Goal: Information Seeking & Learning: Learn about a topic

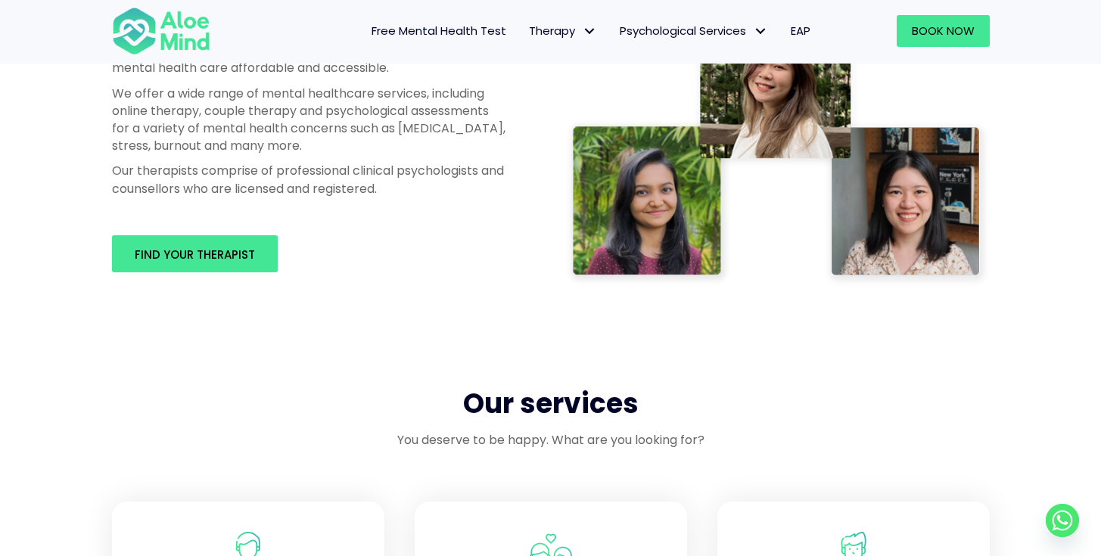
scroll to position [922, 0]
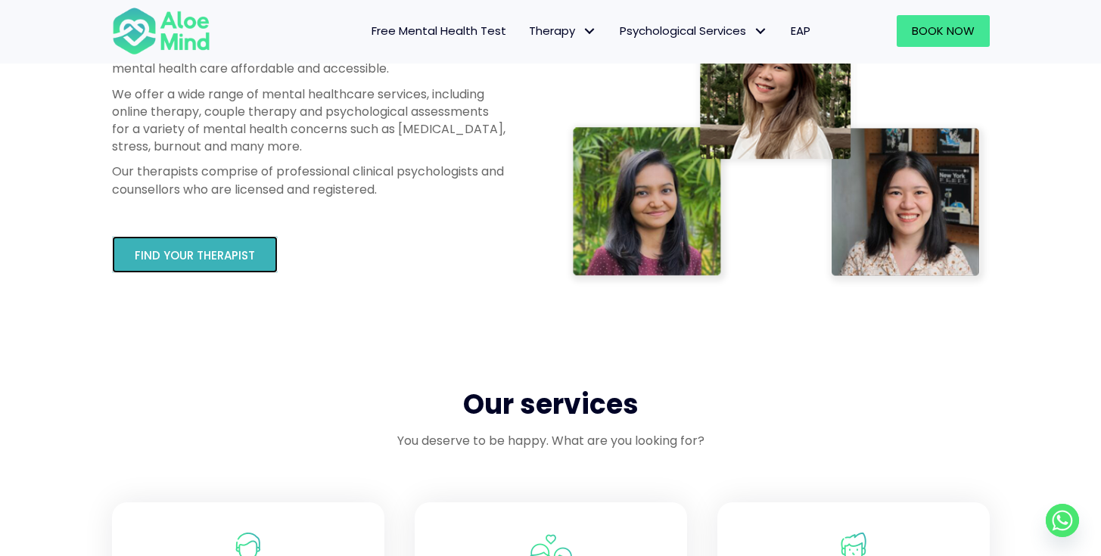
click at [217, 259] on span "Find your therapist" at bounding box center [195, 255] width 120 height 16
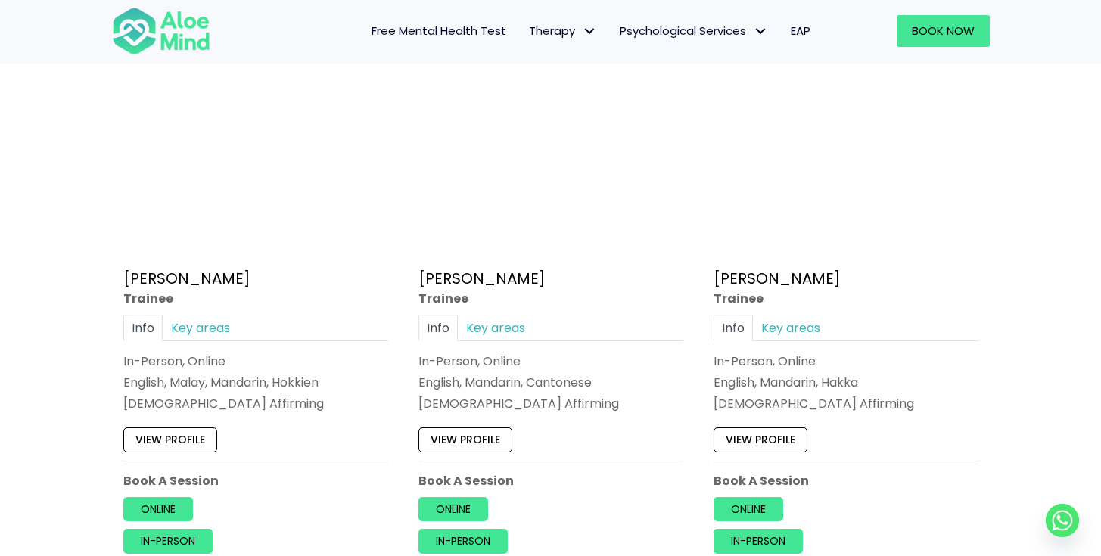
scroll to position [822, 0]
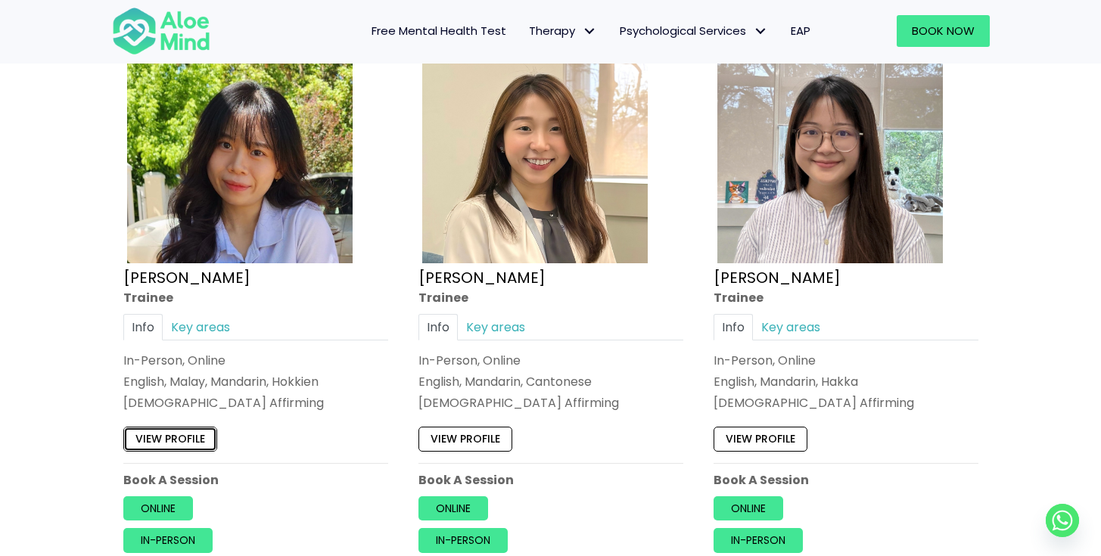
click at [194, 438] on link "View profile" at bounding box center [170, 439] width 94 height 24
click at [469, 451] on link "View profile" at bounding box center [466, 439] width 94 height 24
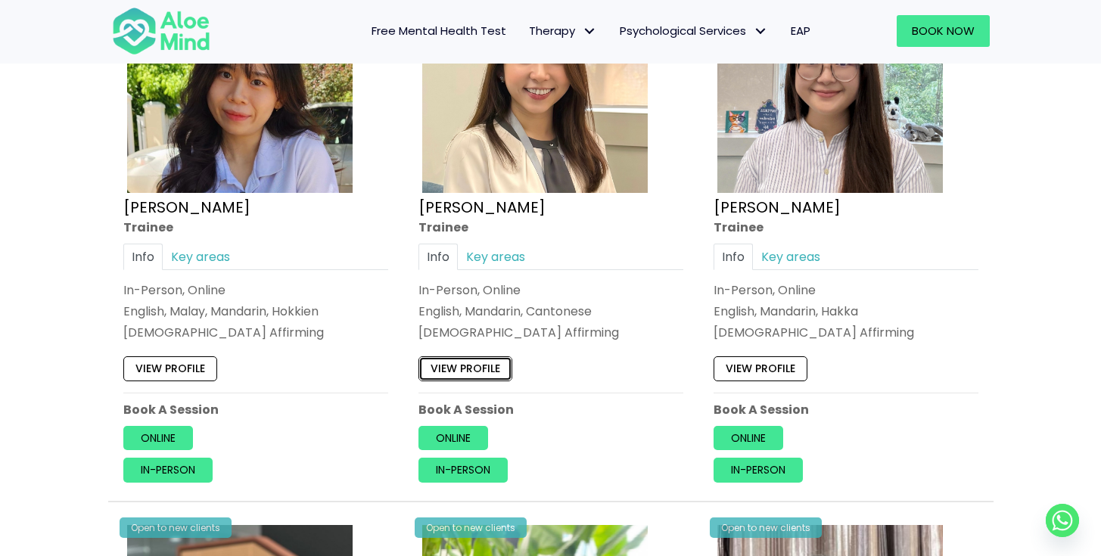
scroll to position [907, 0]
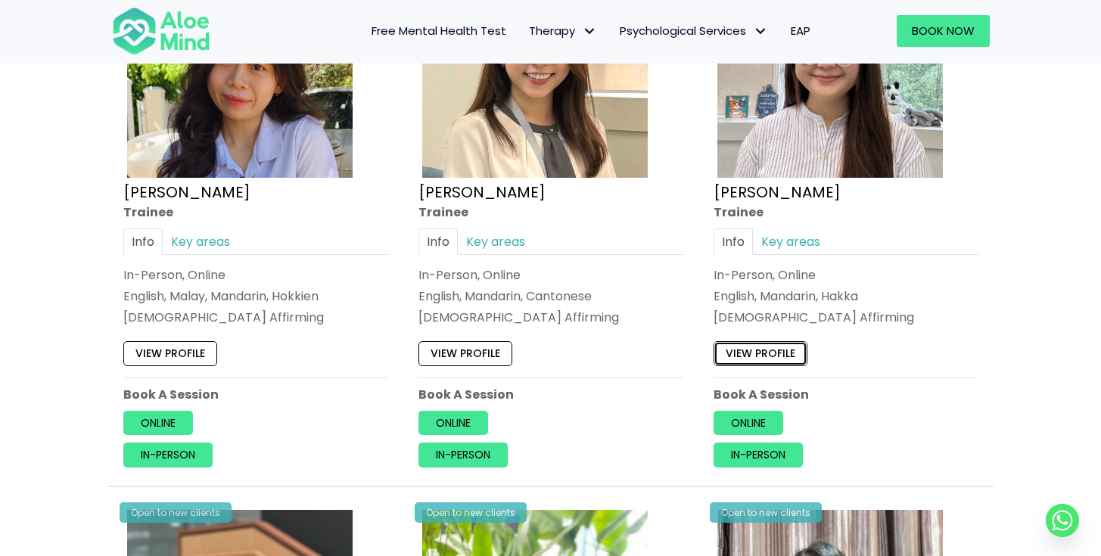
click at [762, 351] on link "View profile" at bounding box center [761, 353] width 94 height 24
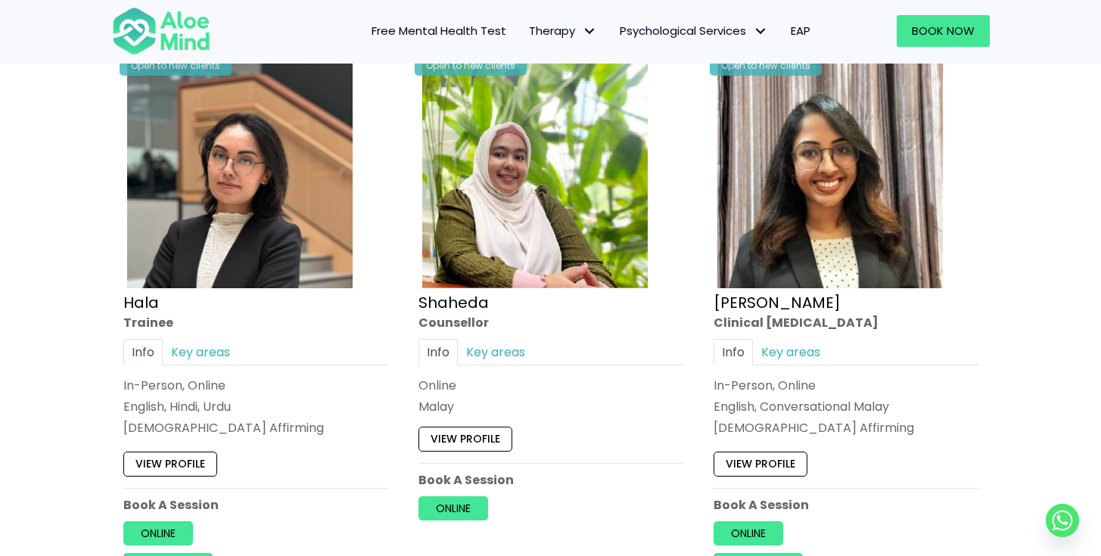
scroll to position [1355, 0]
click at [171, 462] on link "View profile" at bounding box center [170, 464] width 94 height 24
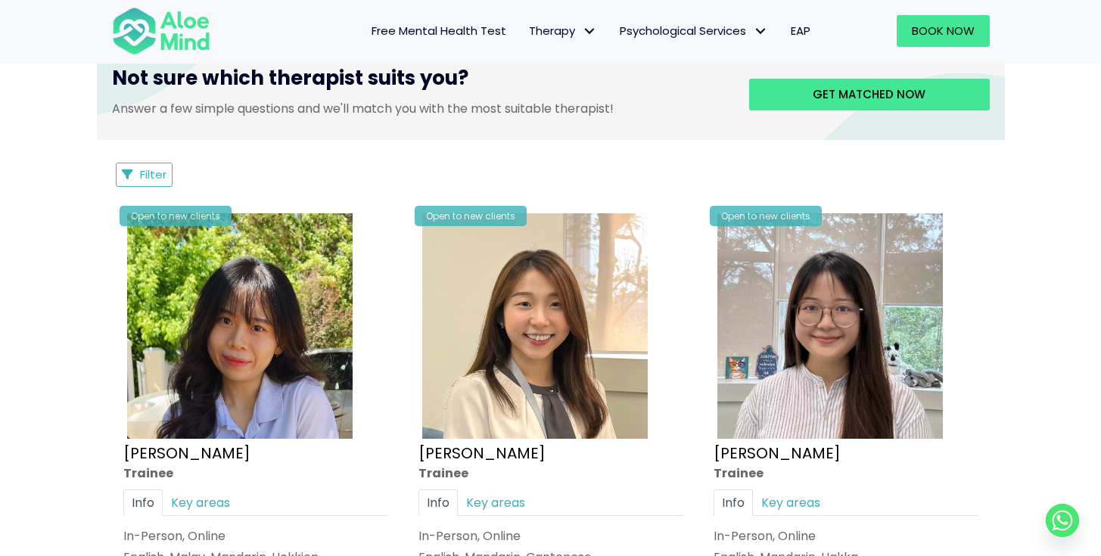
scroll to position [642, 0]
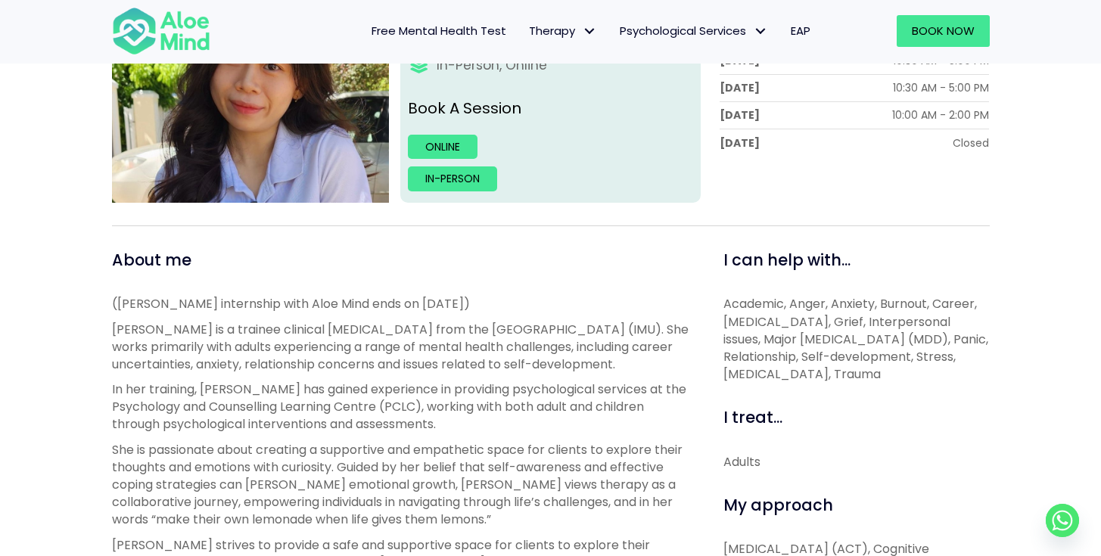
scroll to position [291, 0]
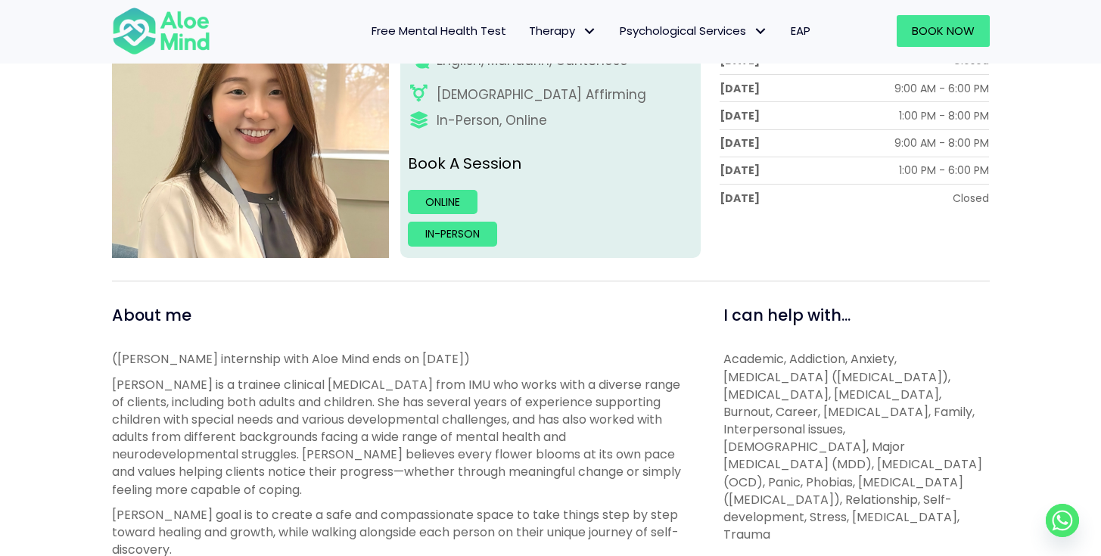
scroll to position [440, 0]
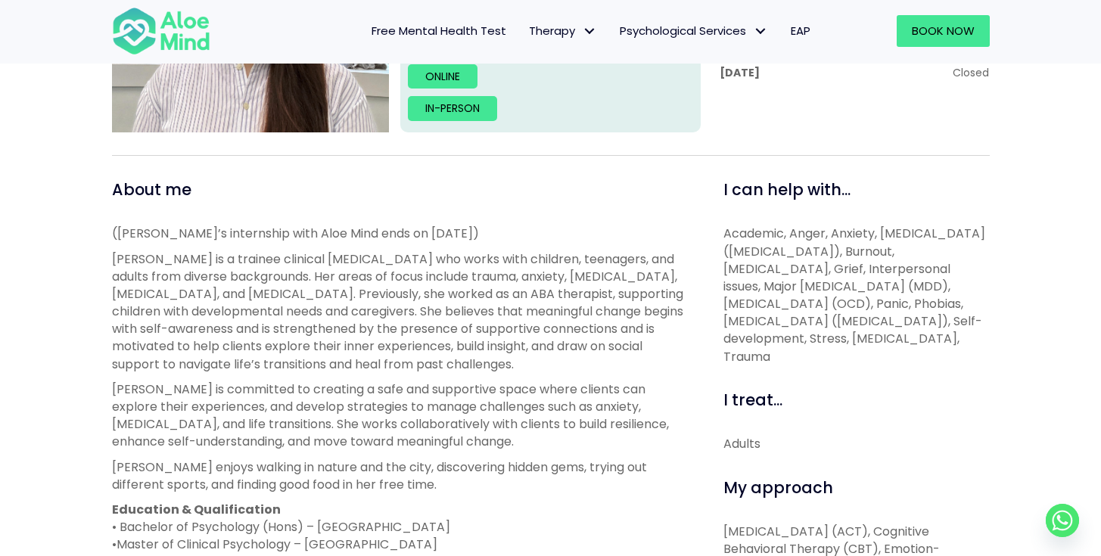
scroll to position [400, 0]
